Goal: Task Accomplishment & Management: Manage account settings

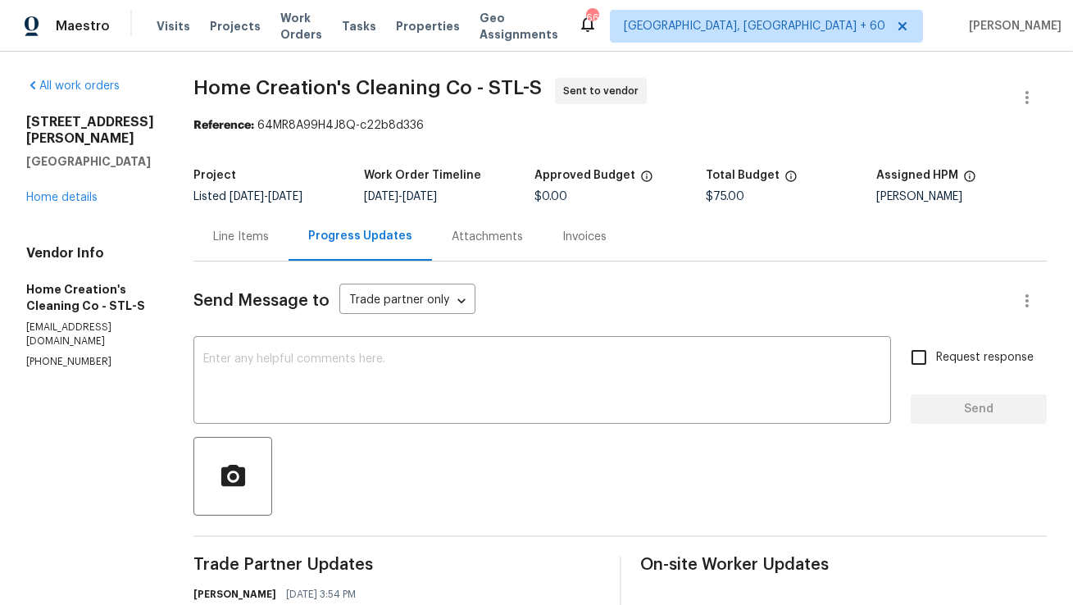
click at [264, 247] on div "Line Items" at bounding box center [240, 236] width 95 height 48
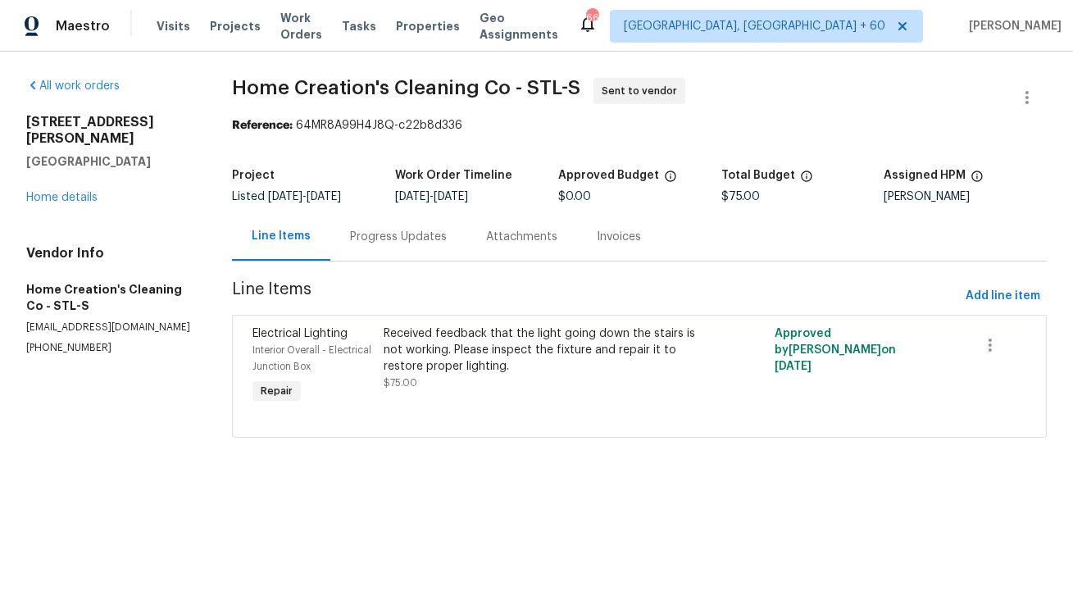
click at [365, 238] on div "Progress Updates" at bounding box center [398, 237] width 97 height 16
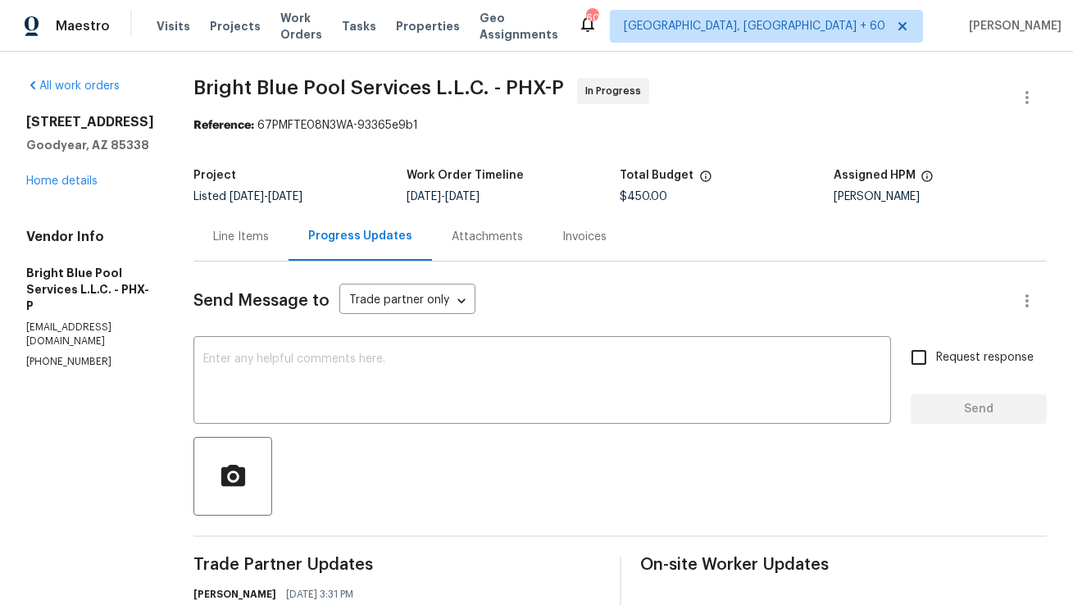
click at [213, 243] on div "Line Items" at bounding box center [241, 237] width 56 height 16
